Goal: Task Accomplishment & Management: Manage account settings

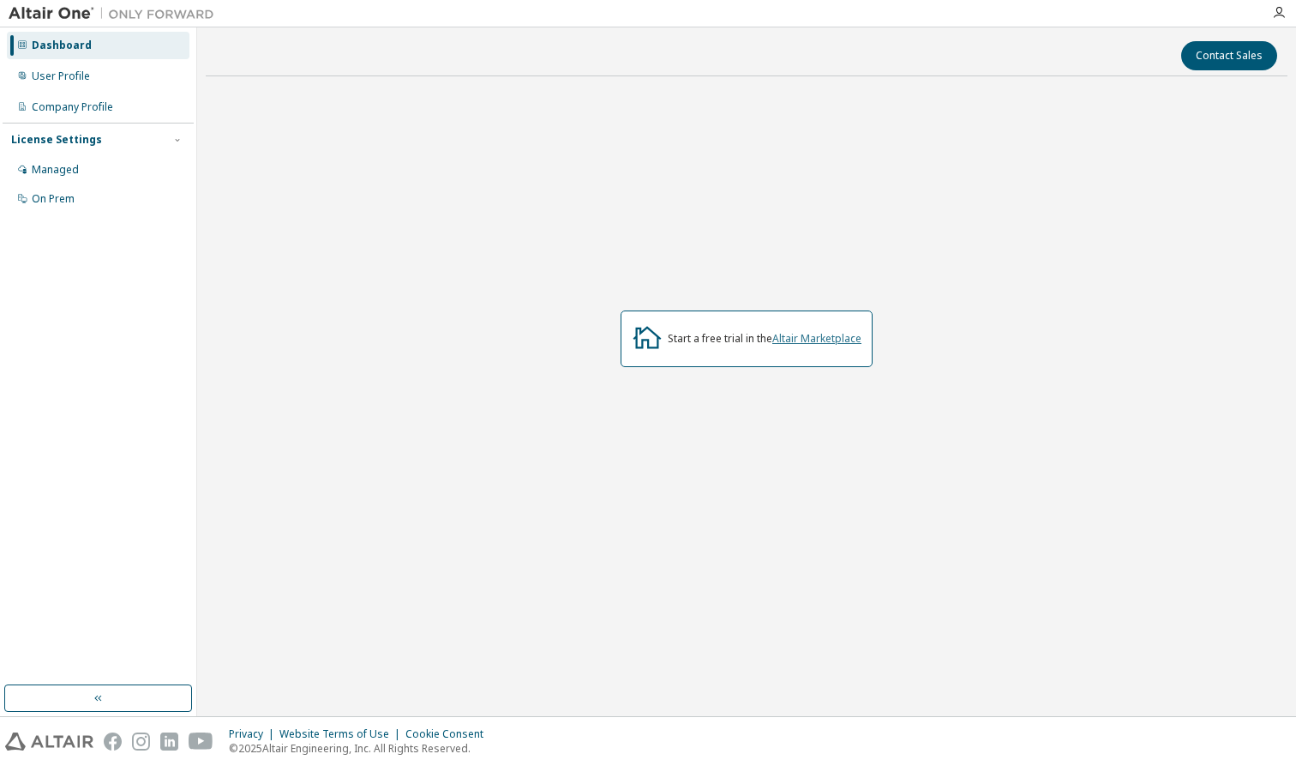
click at [808, 336] on link "Altair Marketplace" at bounding box center [817, 338] width 89 height 15
click at [73, 81] on div "User Profile" at bounding box center [61, 76] width 58 height 14
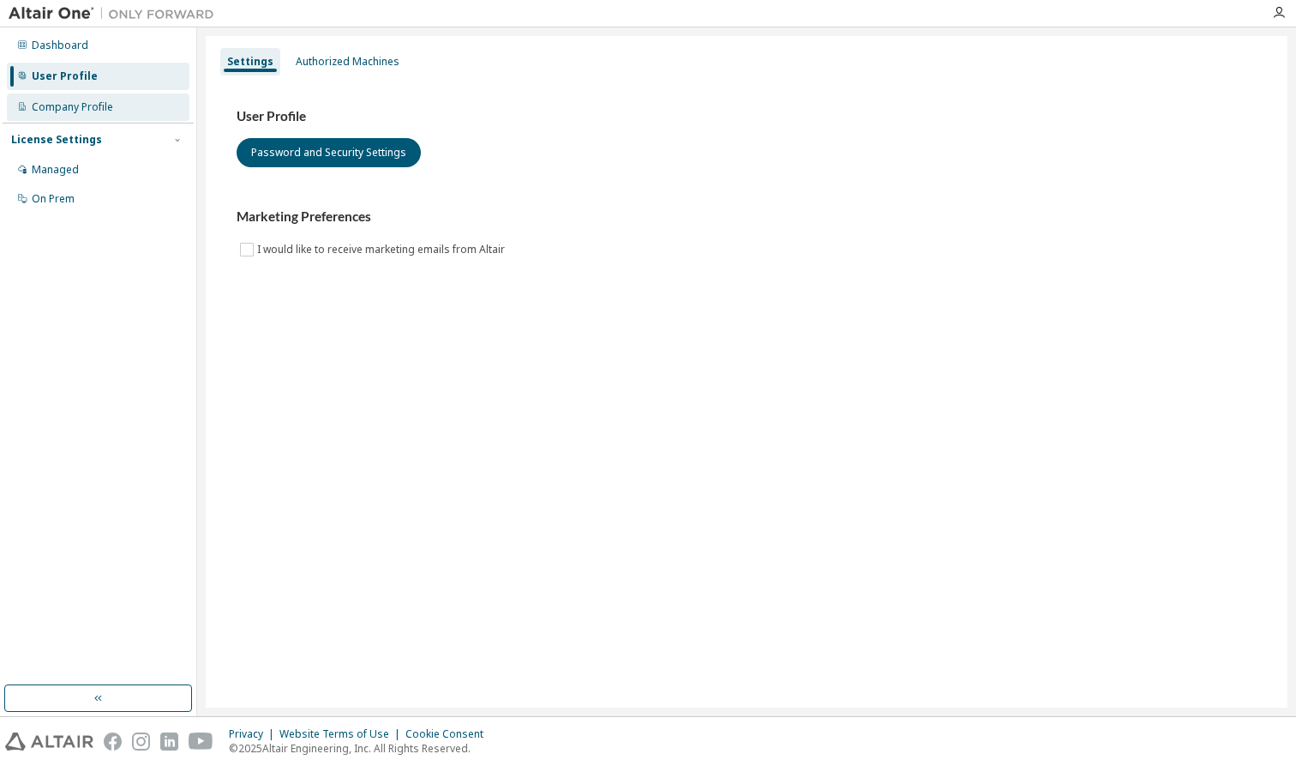
click at [149, 104] on div "Company Profile" at bounding box center [98, 106] width 183 height 27
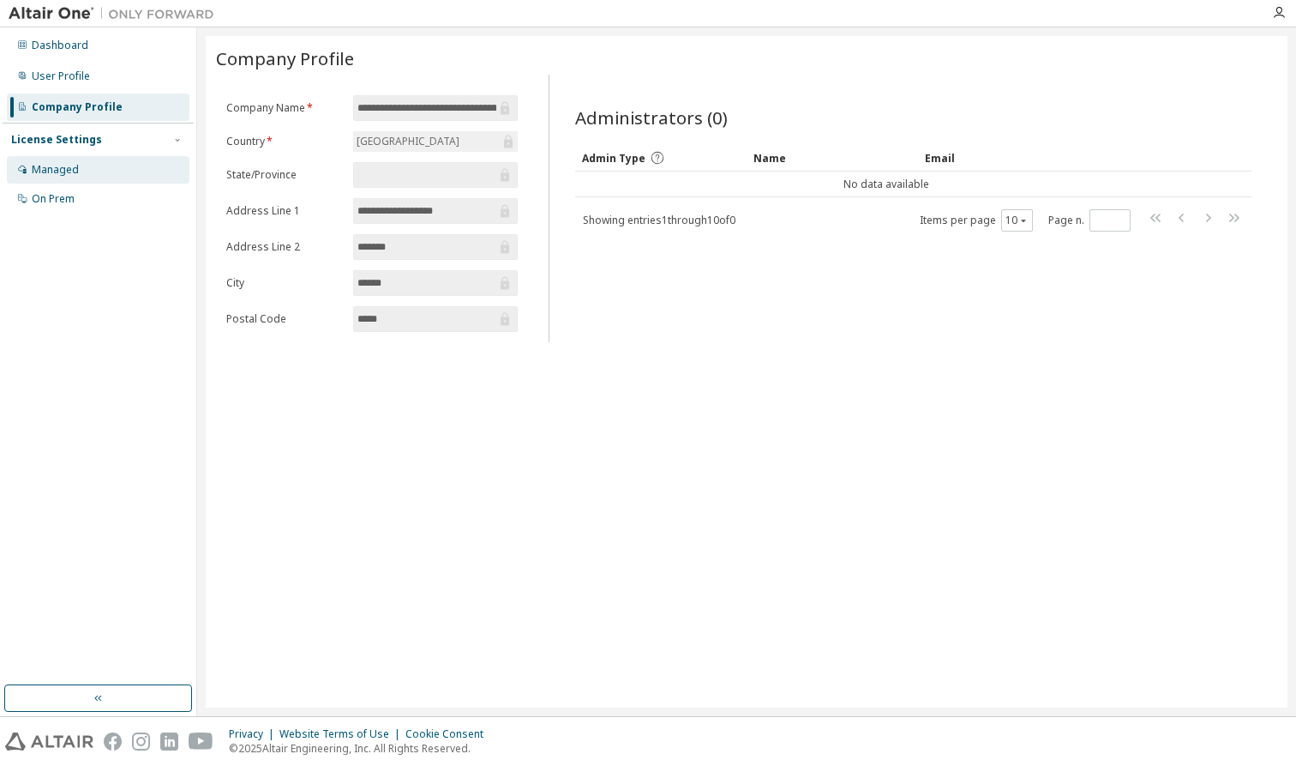
drag, startPoint x: 53, startPoint y: 168, endPoint x: 53, endPoint y: 182, distance: 13.7
click at [53, 168] on div "Managed" at bounding box center [55, 170] width 47 height 14
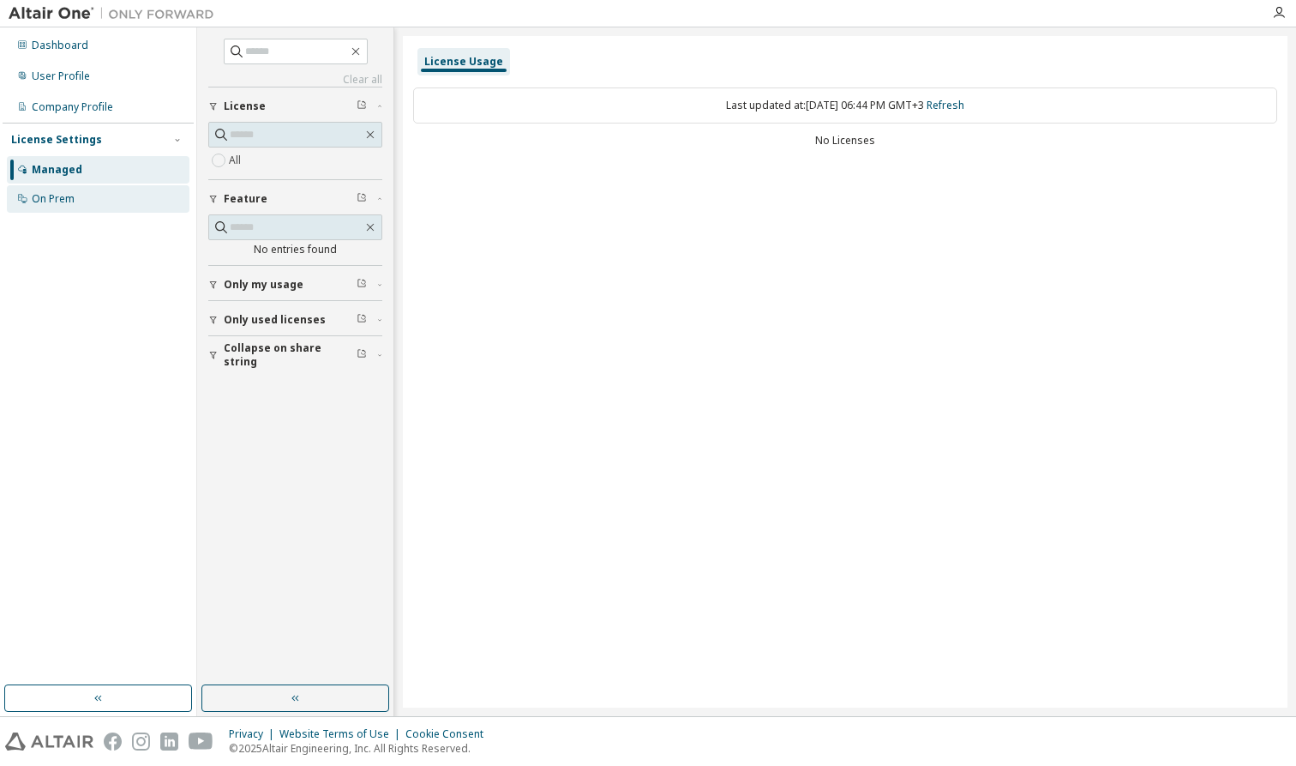
click at [67, 194] on div "On Prem" at bounding box center [53, 199] width 43 height 14
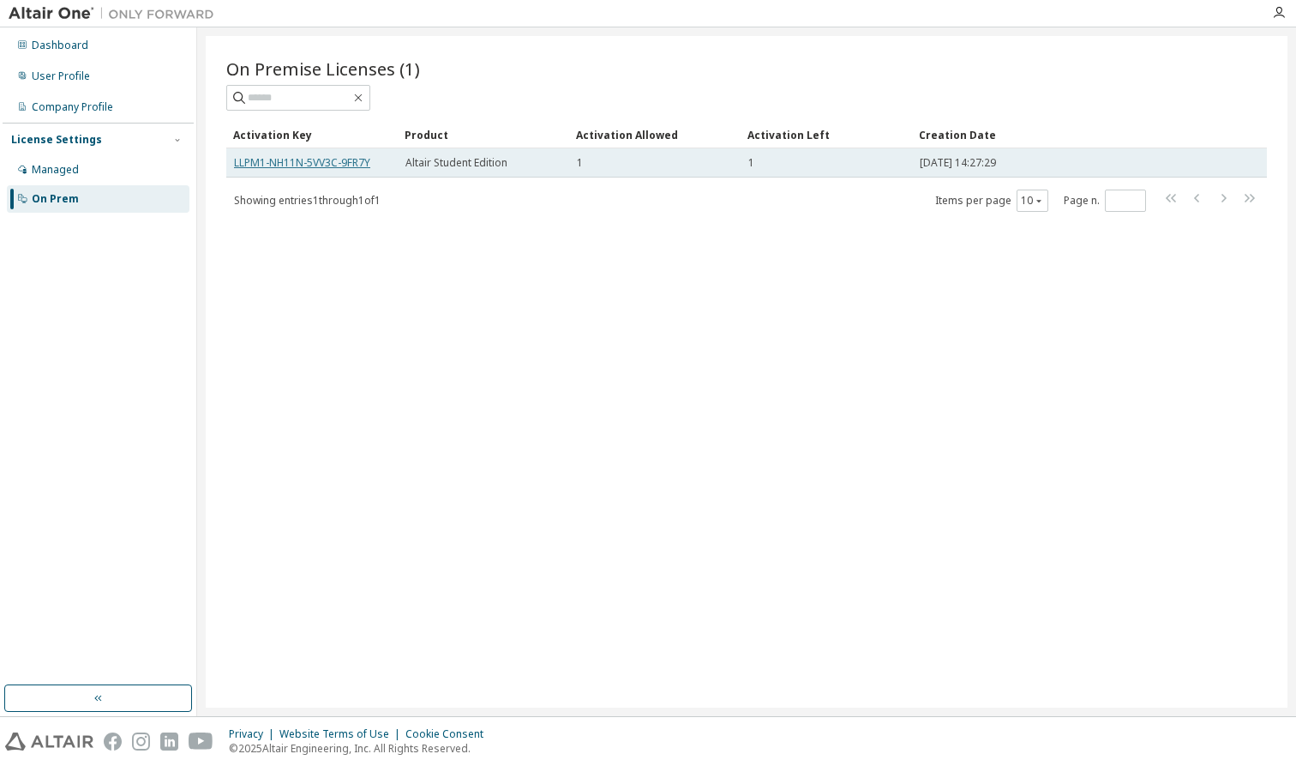
click at [354, 159] on link "LLPM1-NH11N-5VV3C-9FR7Y" at bounding box center [302, 162] width 136 height 15
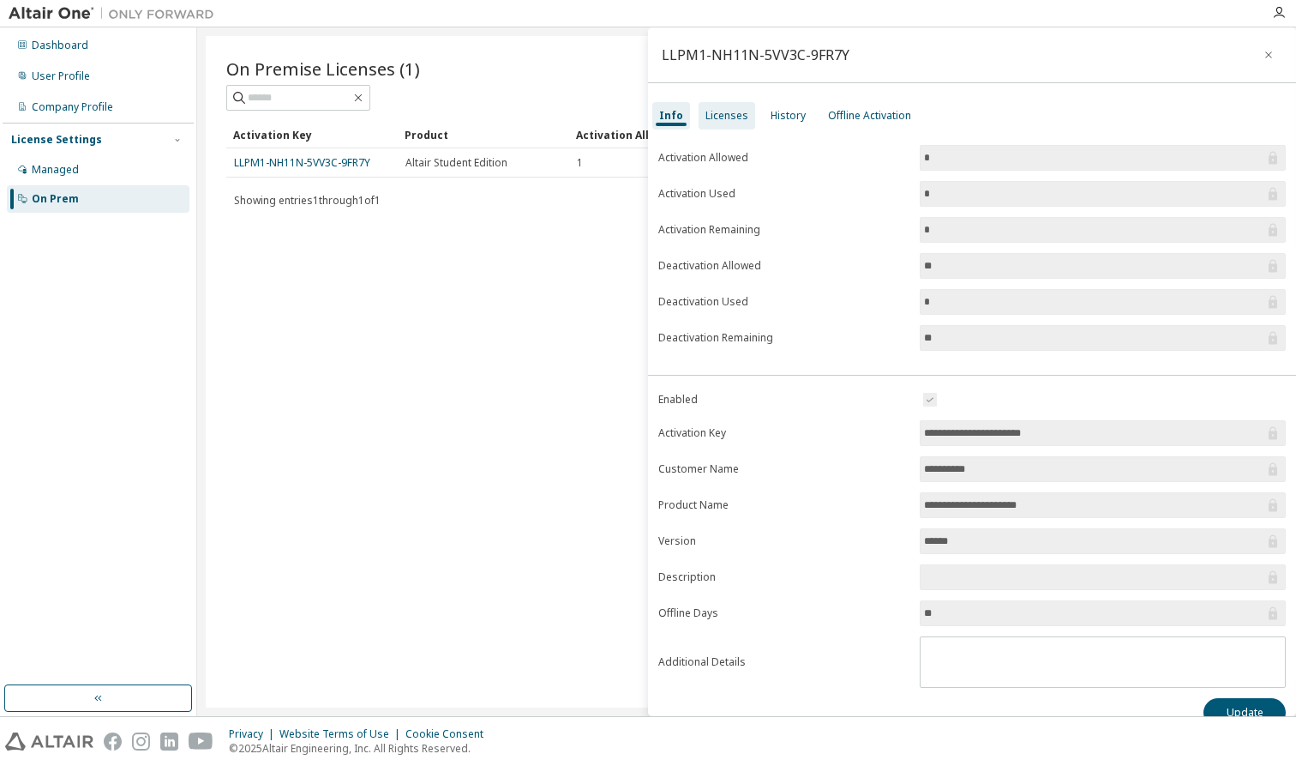
click at [737, 113] on div "Licenses" at bounding box center [727, 116] width 43 height 14
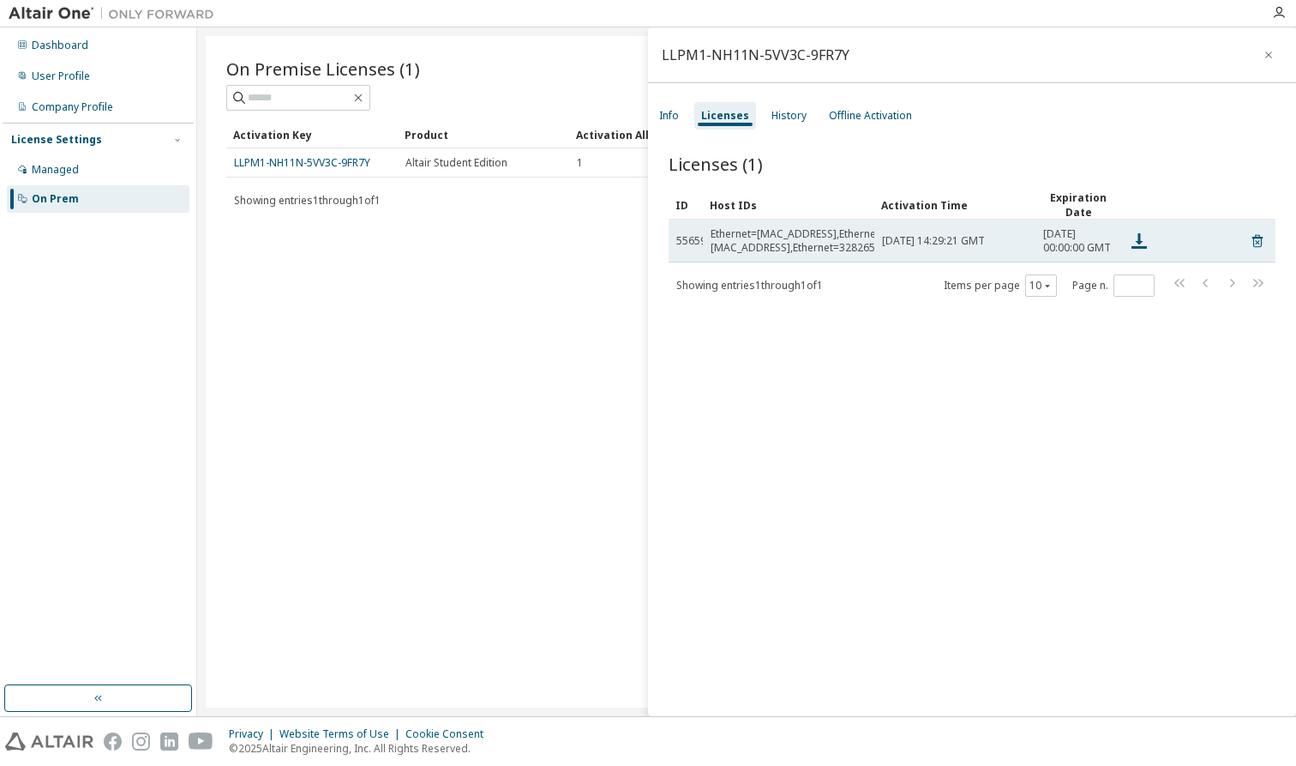
click at [1112, 236] on span "[DATE] 00:00:00 GMT" at bounding box center [1078, 240] width 70 height 27
click at [1261, 251] on icon at bounding box center [1257, 241] width 15 height 21
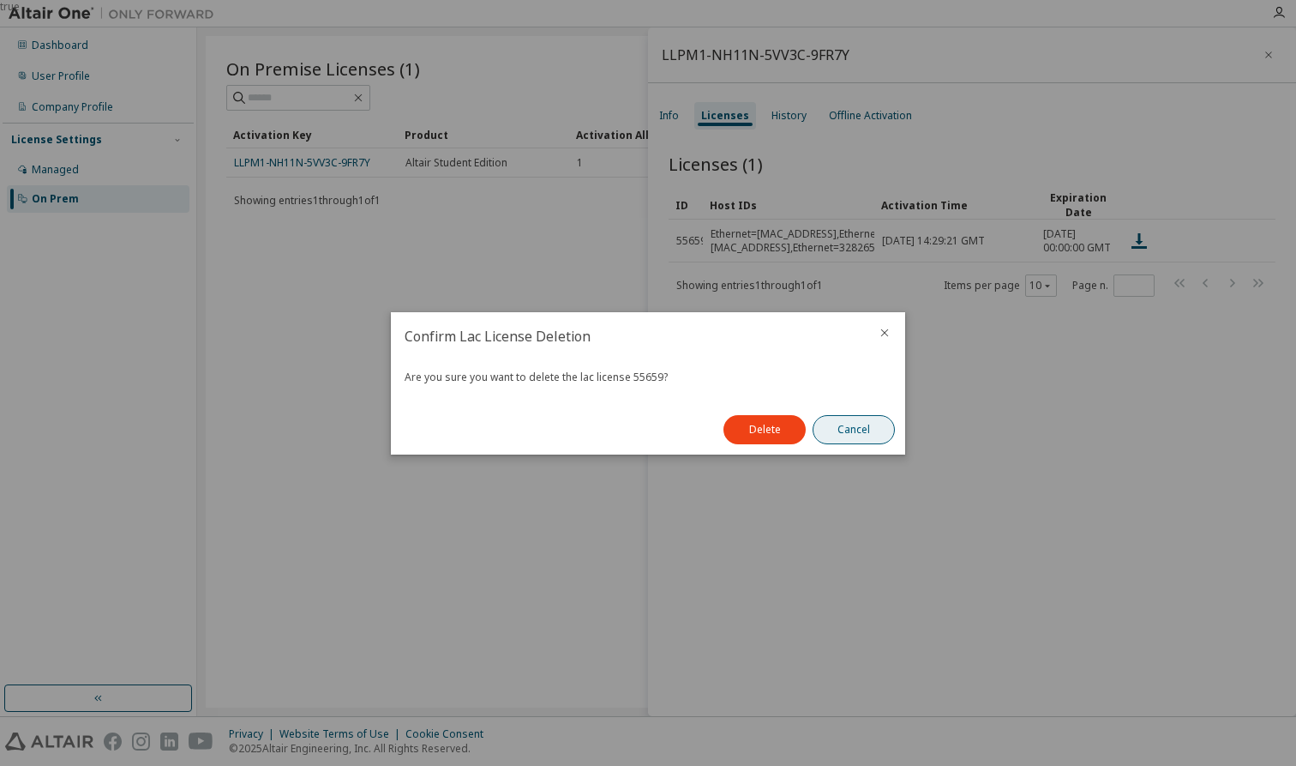
click at [852, 425] on button "Cancel" at bounding box center [854, 429] width 82 height 29
